Goal: Communication & Community: Share content

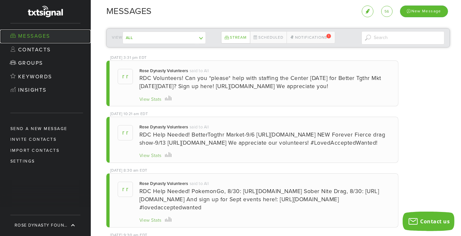
click at [44, 35] on link "Messages" at bounding box center [45, 37] width 91 height 14
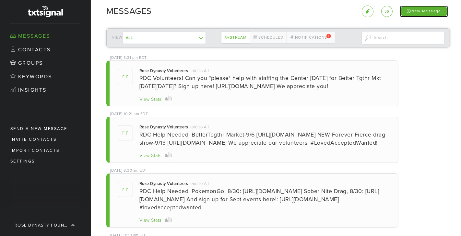
click at [436, 12] on div "New Message" at bounding box center [424, 11] width 48 height 11
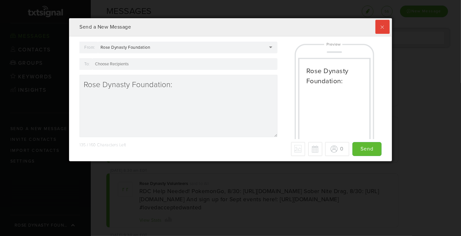
scroll to position [142, 323]
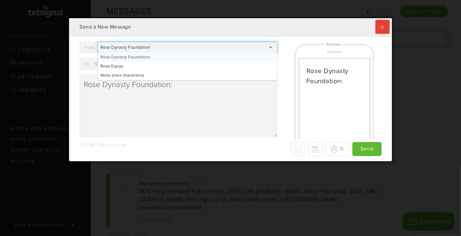
click at [237, 43] on div "Rose Dynasty Foundation" at bounding box center [188, 48] width 180 height 12
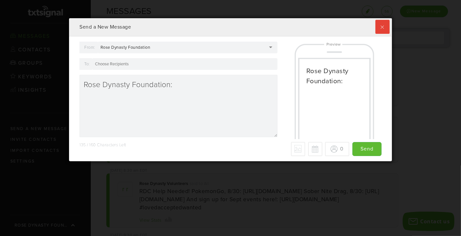
click at [135, 57] on div "From: Rose Dynasty Foundation Rose Dynasty Foundation Rose Dynasty Foundation […" at bounding box center [179, 92] width 208 height 100
click at [162, 49] on div "Rose Dynasty Foundation" at bounding box center [188, 48] width 180 height 12
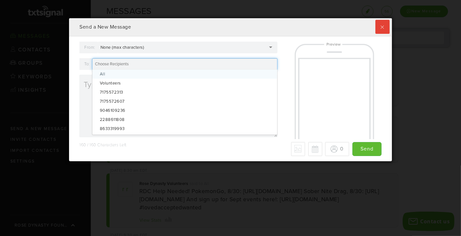
click at [131, 65] on div at bounding box center [185, 64] width 186 height 12
click at [297, 65] on div at bounding box center [334, 90] width 79 height 97
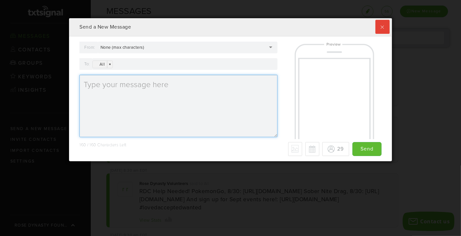
click at [137, 97] on textarea at bounding box center [178, 106] width 198 height 62
click at [100, 88] on textarea at bounding box center [178, 106] width 198 height 62
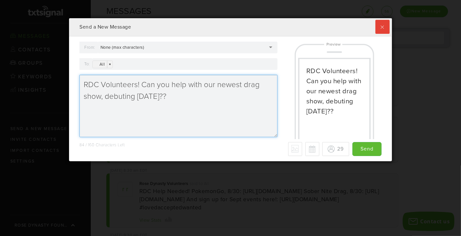
paste textarea "[URL][DOMAIN_NAME]"
click at [161, 96] on textarea "RDC Volunteers! Can you help with our newest drag show, debuting [DATE]?? [URL]…" at bounding box center [178, 106] width 198 height 62
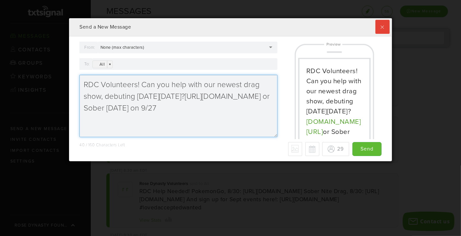
click at [178, 94] on textarea "RDC Volunteers! Can you help with our newest drag show, debuting [DATE][DATE]?[…" at bounding box center [178, 106] width 198 height 62
click at [213, 109] on textarea "RDC Volunteers! Can you help with our newest drag show, debuting [DATE], 9/13[U…" at bounding box center [178, 106] width 198 height 62
paste textarea "[URL][DOMAIN_NAME]"
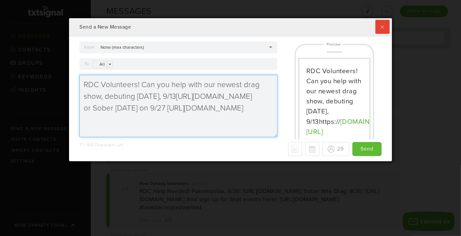
click at [188, 118] on textarea "RDC Volunteers! Can you help with our newest drag show, debuting [DATE], 9/13[U…" at bounding box center [178, 106] width 198 height 62
click at [99, 109] on textarea "RDC Volunteers! Can you help with our newest drag show, debuting [DATE], 9/13[U…" at bounding box center [178, 106] width 198 height 62
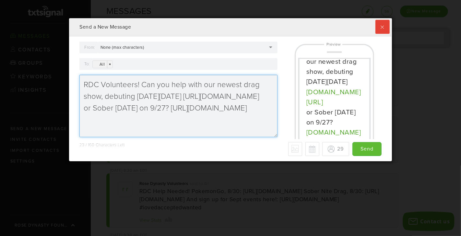
scroll to position [45, 0]
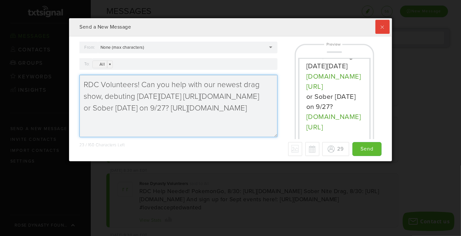
drag, startPoint x: 142, startPoint y: 83, endPoint x: 167, endPoint y: 85, distance: 25.0
click at [168, 85] on textarea "RDC Volunteers! Can you help with our newest drag show, debuting [DATE][DATE] […" at bounding box center [178, 106] width 198 height 62
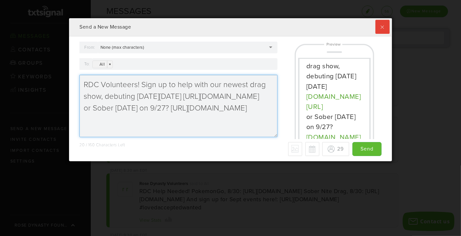
click at [141, 83] on textarea "RDC Volunteers! Sign up to help with our newest drag show, debuting [DATE][DATE…" at bounding box center [178, 106] width 198 height 62
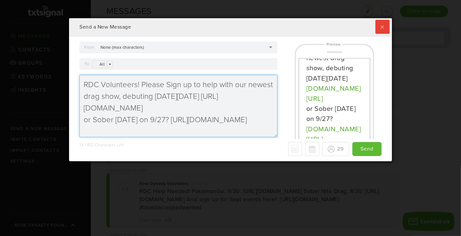
scroll to position [45, 0]
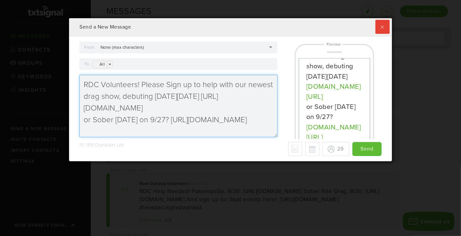
drag, startPoint x: 235, startPoint y: 85, endPoint x: 118, endPoint y: 93, distance: 117.4
click at [118, 93] on textarea "RDC Volunteers! Please Sign up to help with our newest drag show, debuting [DAT…" at bounding box center [178, 106] width 198 height 62
click at [220, 103] on textarea "RDC Volunteers! Please Sign up to help with our newest drag show, debuting [DAT…" at bounding box center [178, 106] width 198 height 62
click at [166, 85] on textarea "RDC Volunteers! Please Sign up to help with our newest drag show, debuting [DAT…" at bounding box center [178, 106] width 198 height 62
click at [214, 84] on textarea "RDC Volunteers! Please sign up to help with our newest drag show, debuting [DAT…" at bounding box center [178, 106] width 198 height 62
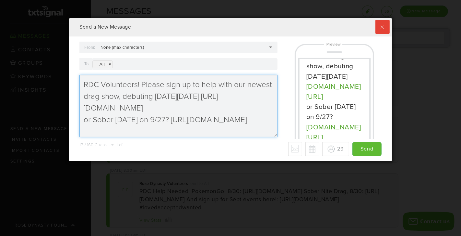
drag, startPoint x: 141, startPoint y: 84, endPoint x: 63, endPoint y: 85, distance: 77.5
click at [63, 85] on div "Send a New Message From: None (max characters) None (max characters) Rose Dynas…" at bounding box center [230, 118] width 461 height 236
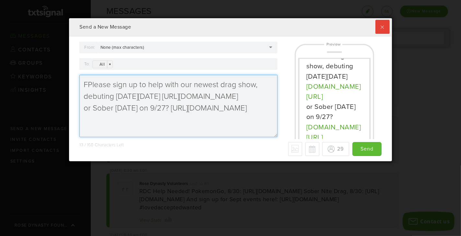
scroll to position [35, 0]
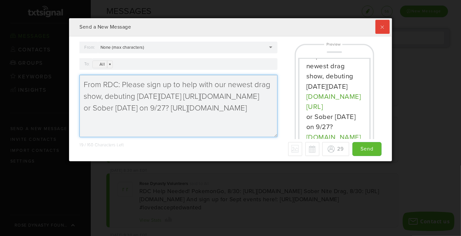
click at [195, 82] on textarea "From RDC: Please sign up to help with our newest drag show, debuting [DATE][DAT…" at bounding box center [178, 106] width 198 height 62
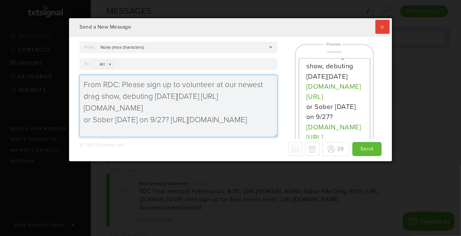
scroll to position [4, 0]
click at [179, 114] on textarea "From RDC: Please sign up to volunteer at our newest drag show, debuting [DATE][…" at bounding box center [178, 106] width 198 height 62
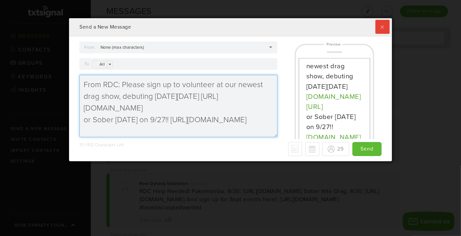
scroll to position [45, 0]
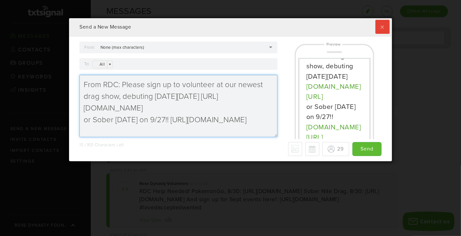
click at [201, 92] on textarea "From RDC: Please sign up to volunteer at our newest drag show, debuting [DATE][…" at bounding box center [178, 106] width 198 height 62
click at [87, 114] on textarea "From RDC: Please sign up to volunteer at our newest drag show, debuting [DATE][…" at bounding box center [178, 106] width 198 height 62
type textarea "From RDC: Please sign up to volunteer at our newest drag show, debuting [DATE][…"
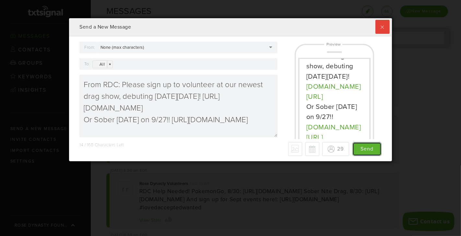
click at [371, 151] on input "Send" at bounding box center [367, 149] width 29 height 14
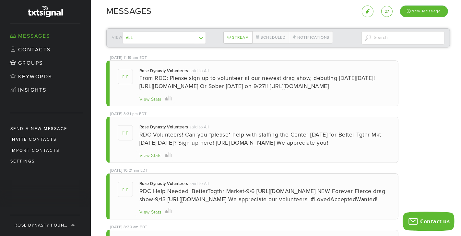
scroll to position [142, 323]
